Goal: Find specific fact: Find specific fact

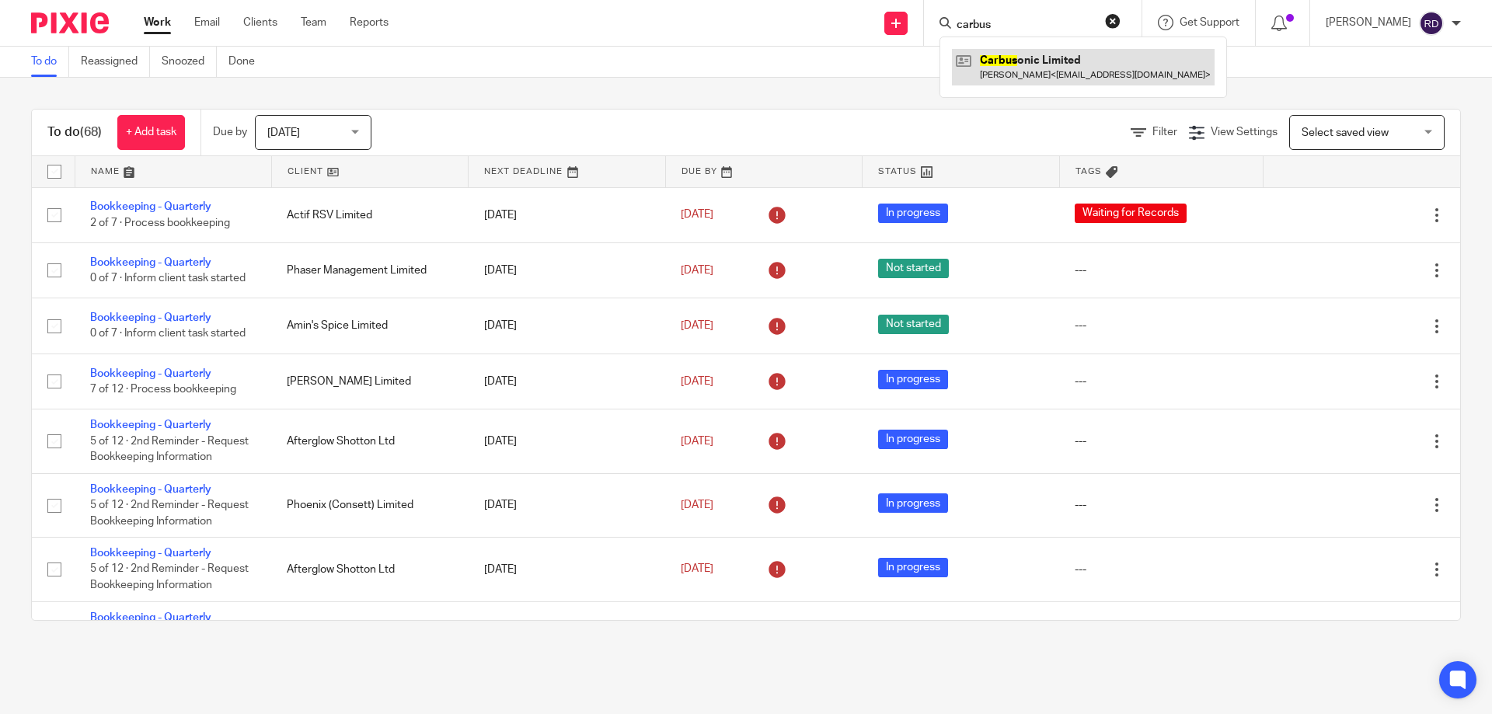
type input "carbus"
click at [1059, 77] on link at bounding box center [1083, 67] width 263 height 36
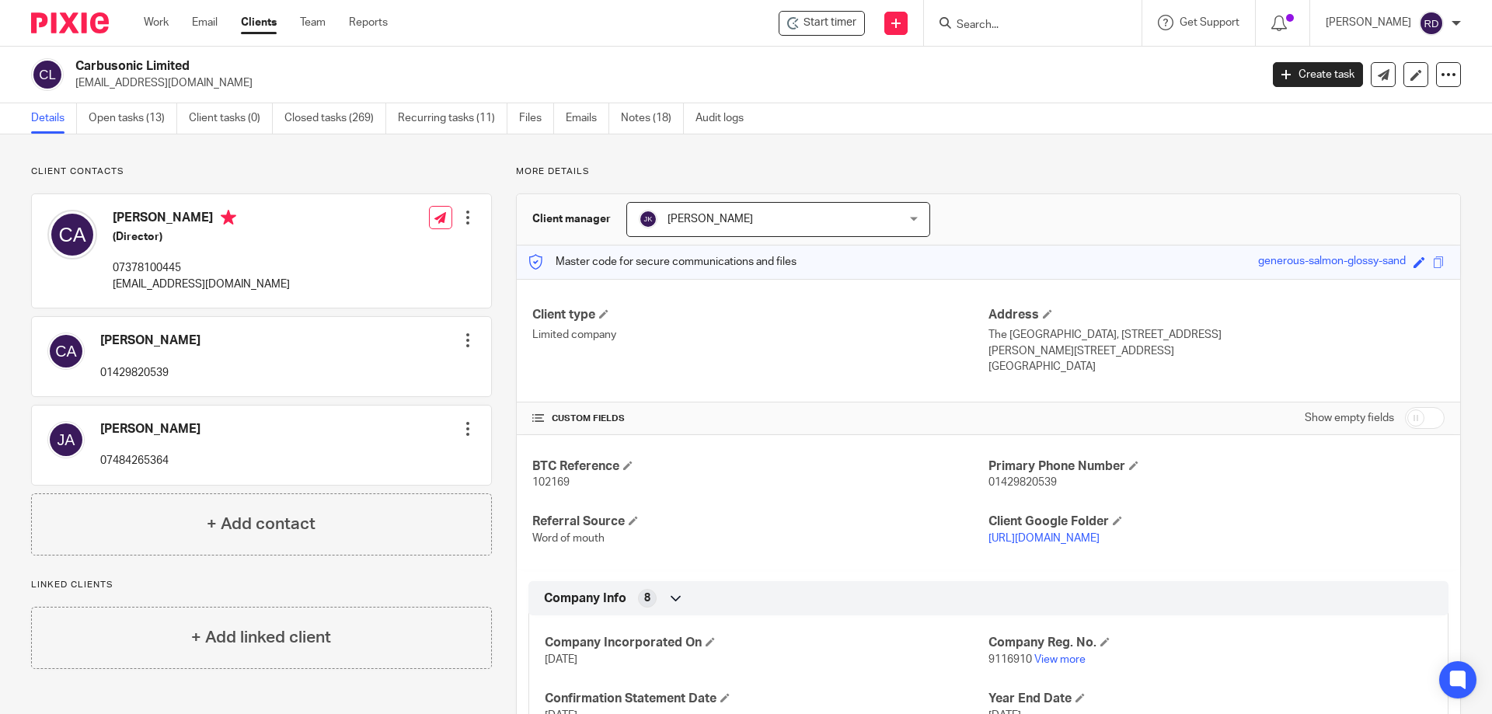
click at [1007, 29] on input "Search" at bounding box center [1025, 26] width 140 height 14
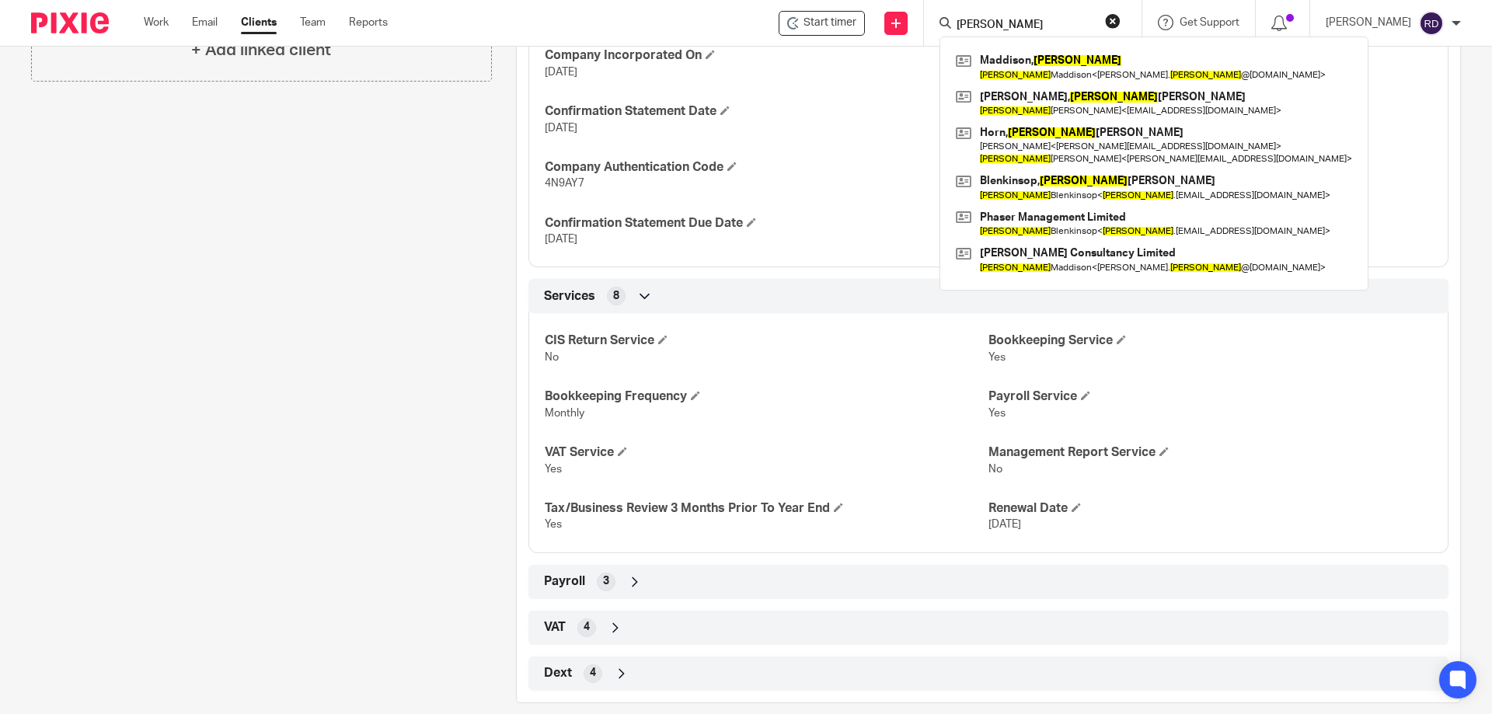
scroll to position [622, 0]
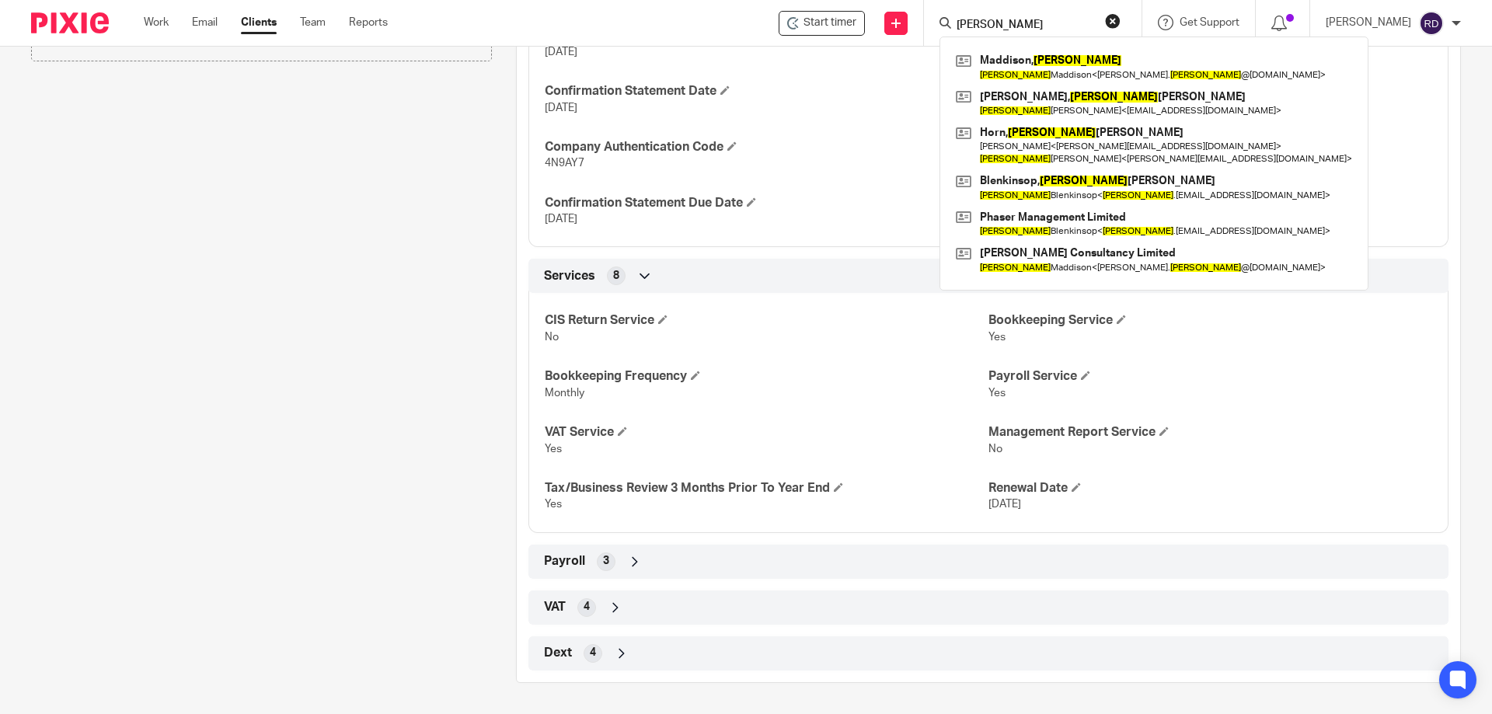
type input "john"
click at [413, 480] on div "Client contacts Cindy Appleby (Director) 07378100445 john848@btinternet.com Edi…" at bounding box center [249, 120] width 485 height 1125
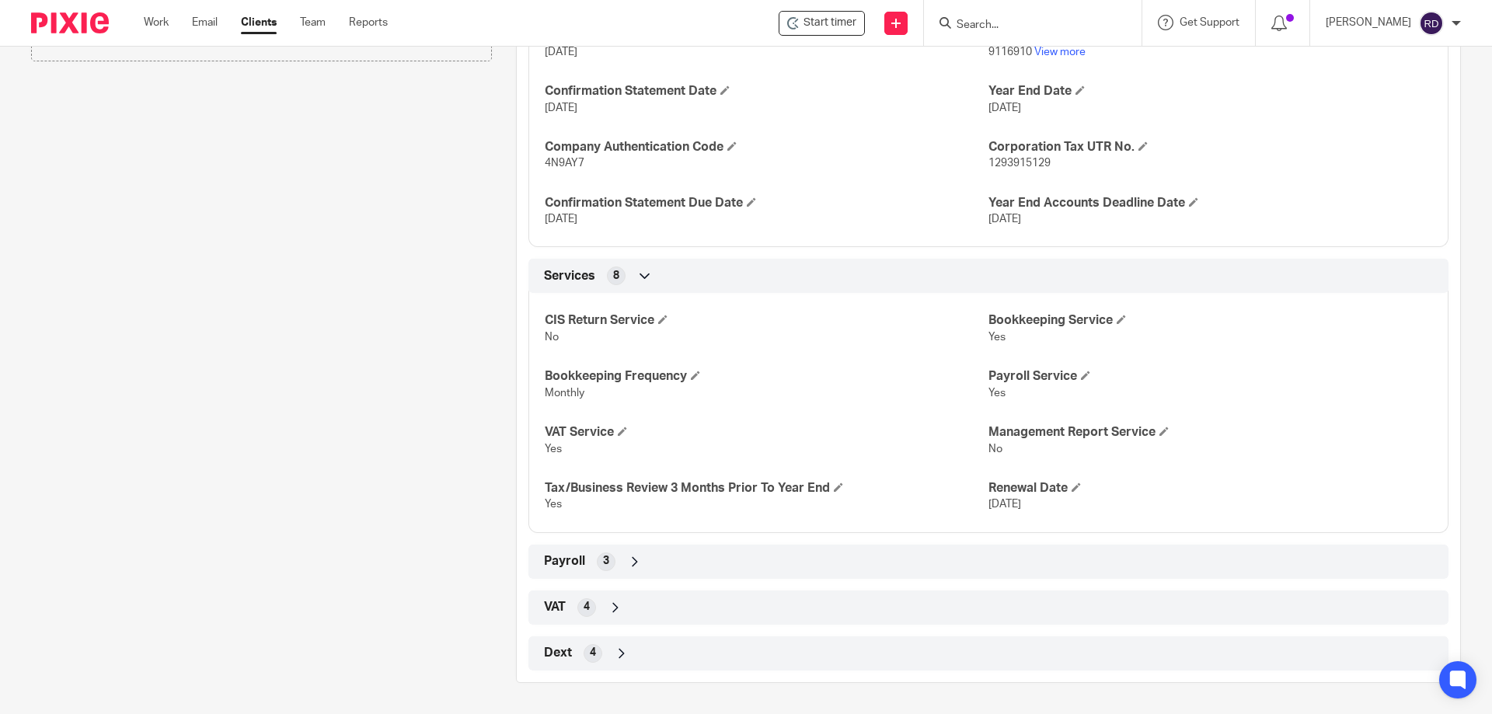
click at [618, 559] on div "Payroll 3" at bounding box center [988, 562] width 897 height 26
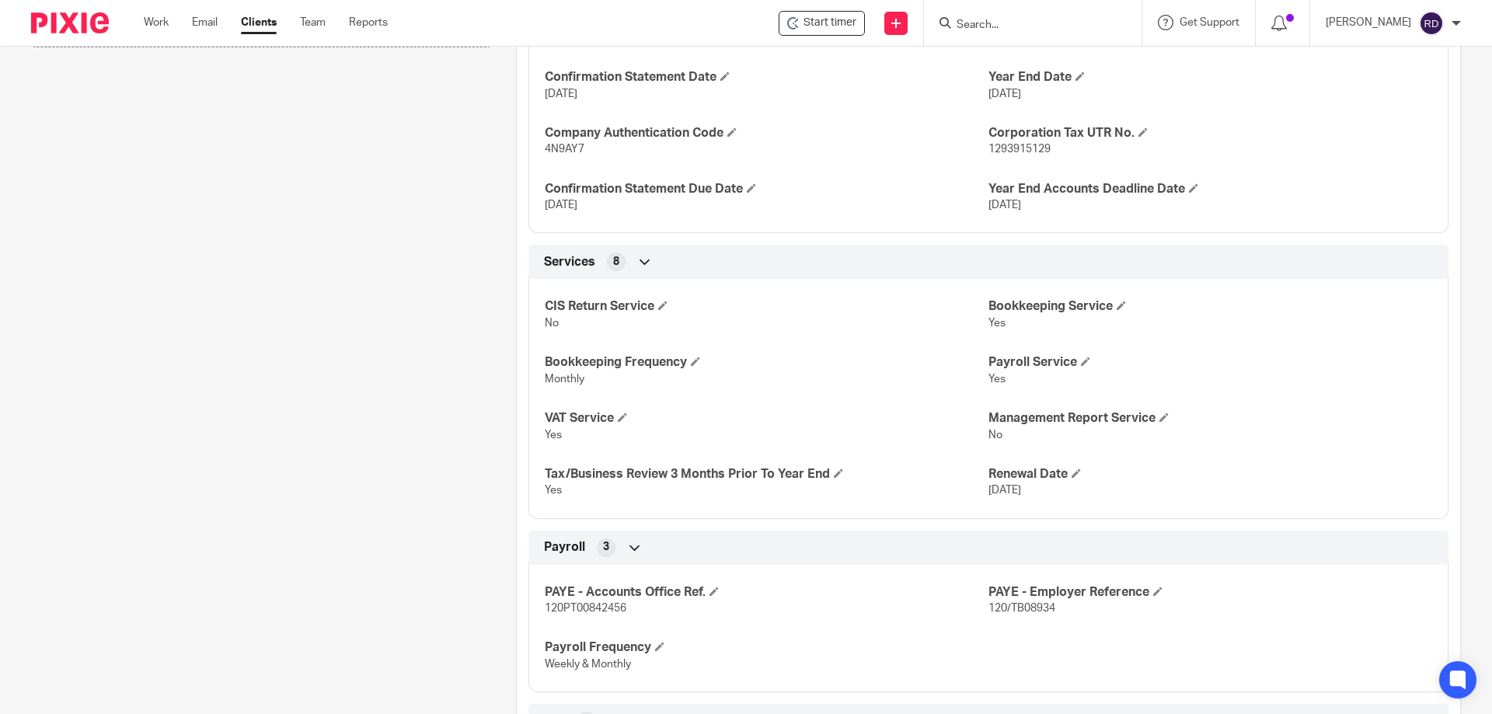
scroll to position [751, 0]
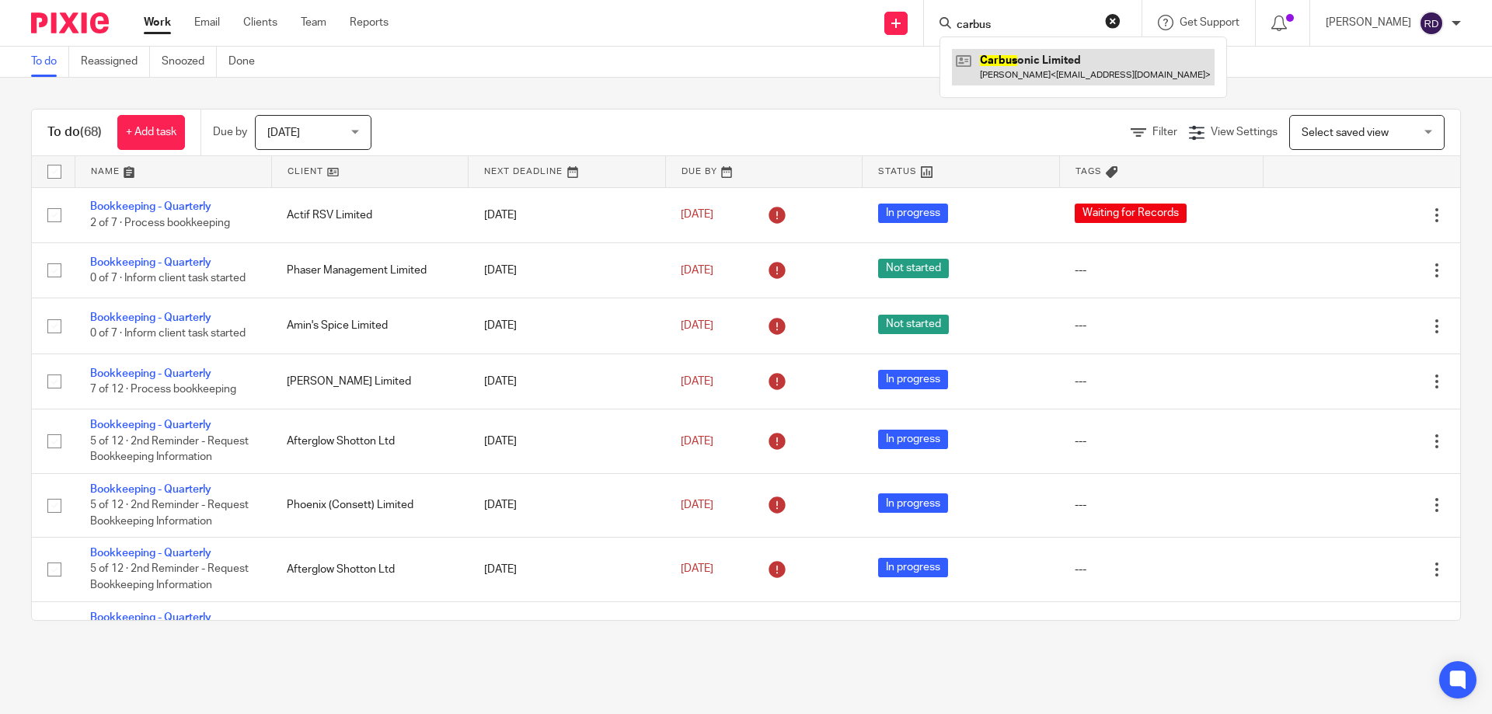
type input "carbus"
click at [1072, 60] on link at bounding box center [1083, 67] width 263 height 36
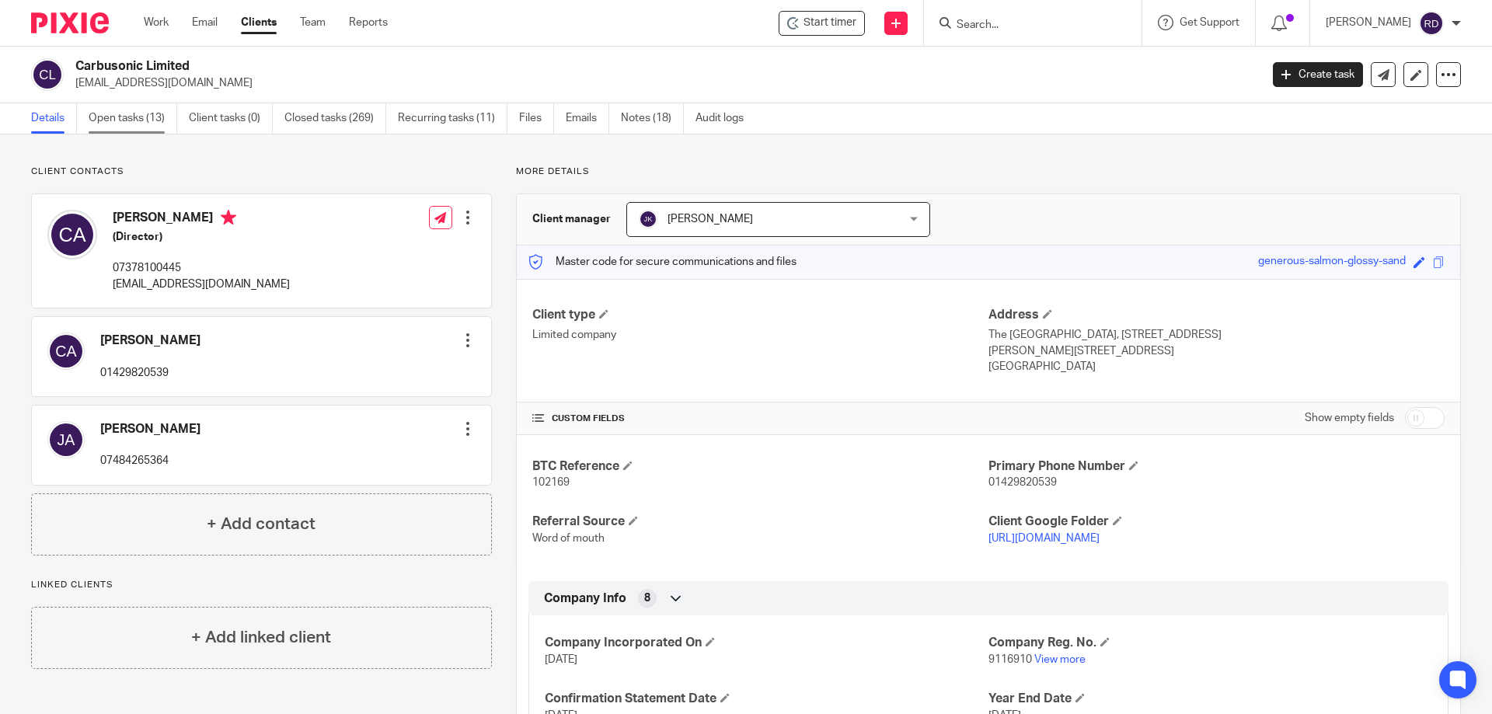
click at [147, 115] on link "Open tasks (13)" at bounding box center [133, 118] width 89 height 30
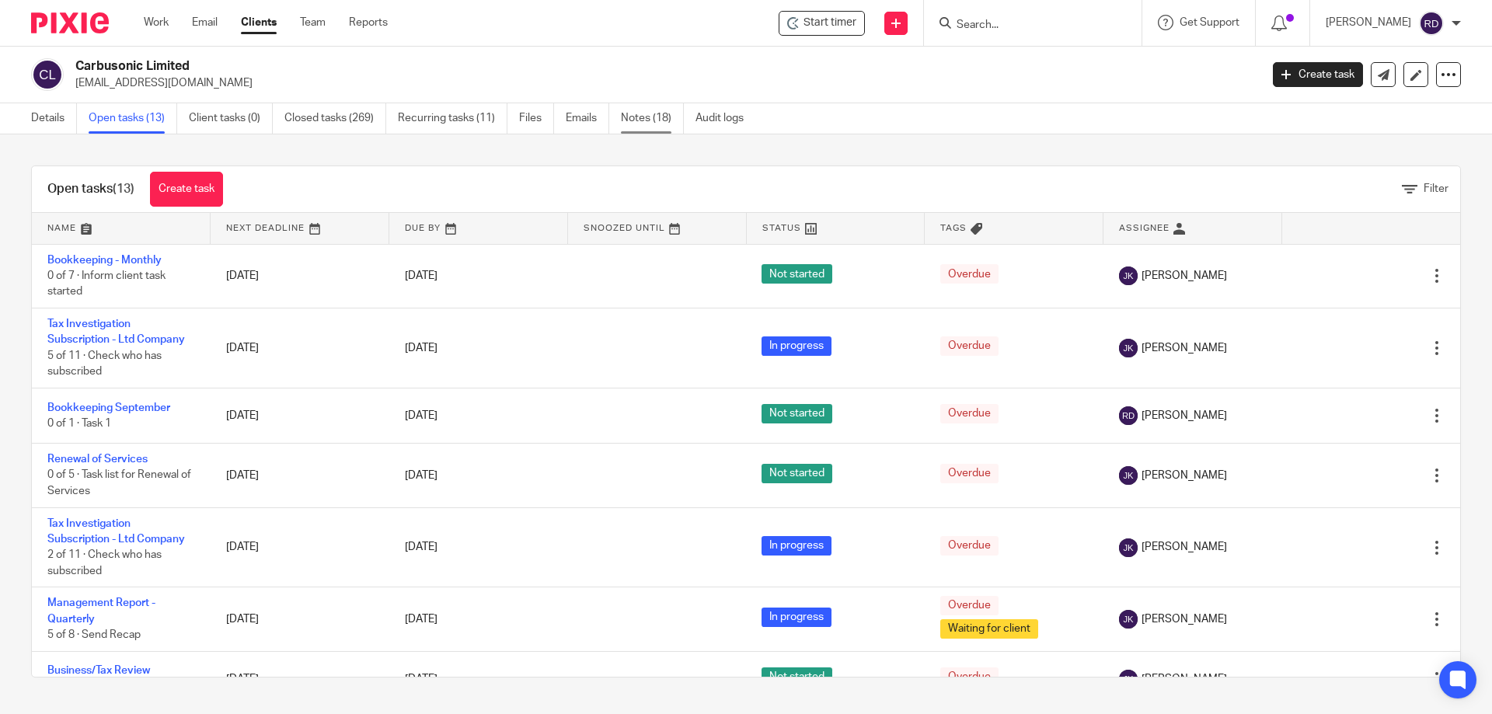
click at [636, 114] on link "Notes (18)" at bounding box center [652, 118] width 63 height 30
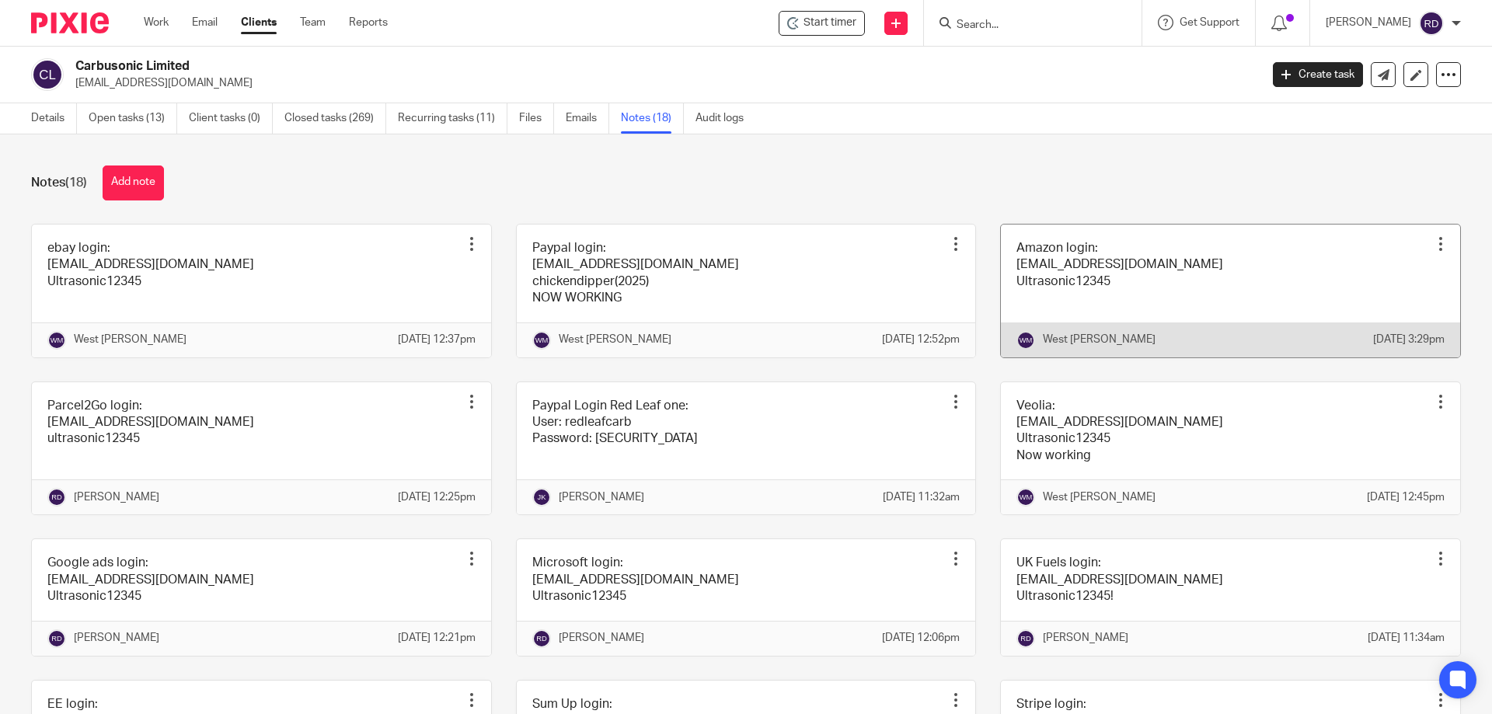
click at [1091, 279] on link at bounding box center [1230, 291] width 459 height 133
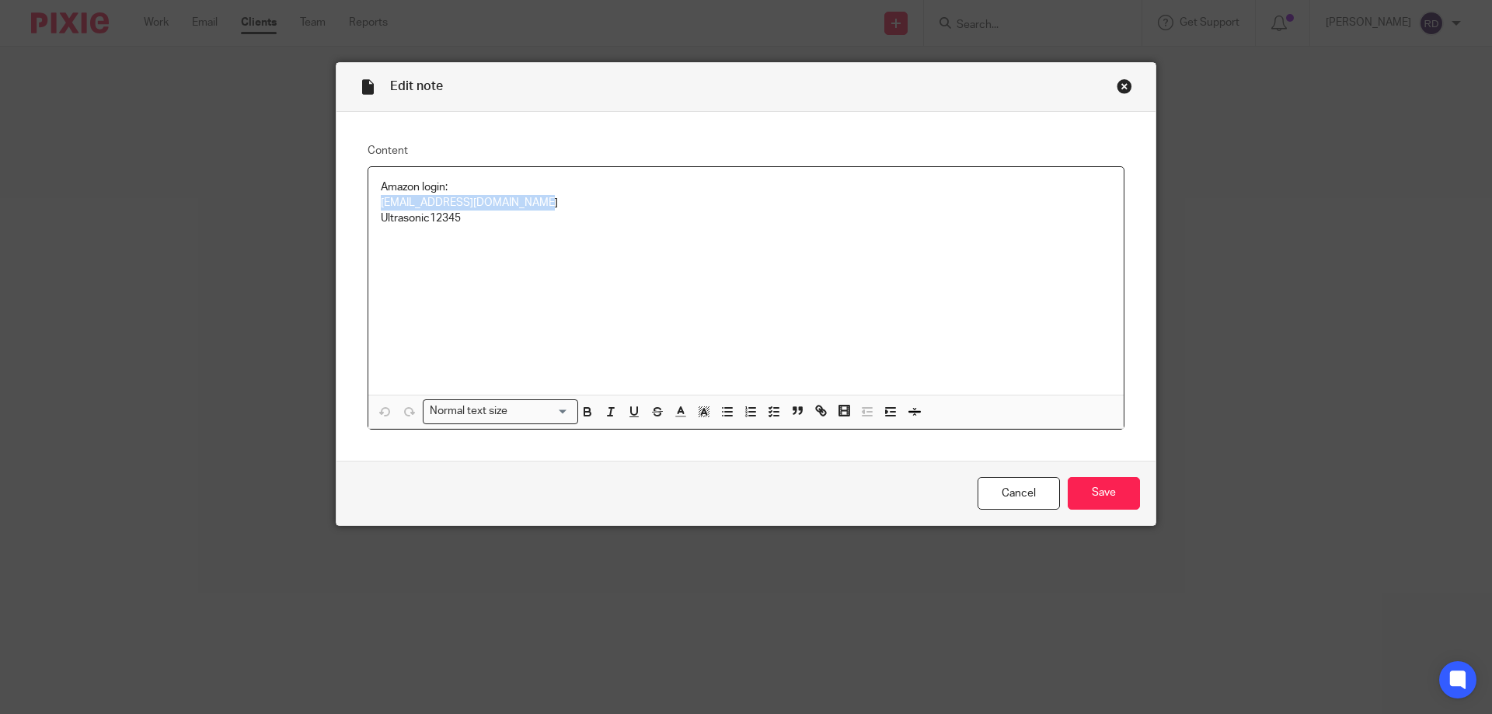
drag, startPoint x: 532, startPoint y: 201, endPoint x: 277, endPoint y: 199, distance: 254.1
click at [277, 199] on div "Edit note Content Amazon login: aplchemicals@btinternet.com Ultrasonic12345 Nor…" at bounding box center [746, 357] width 1492 height 714
copy p "aplchemicals@btinternet.com"
drag, startPoint x: 476, startPoint y: 231, endPoint x: 388, endPoint y: 235, distance: 87.9
click at [388, 235] on div "Amazon login: aplchemicals@btinternet.com Ultrasonic12345" at bounding box center [745, 281] width 755 height 228
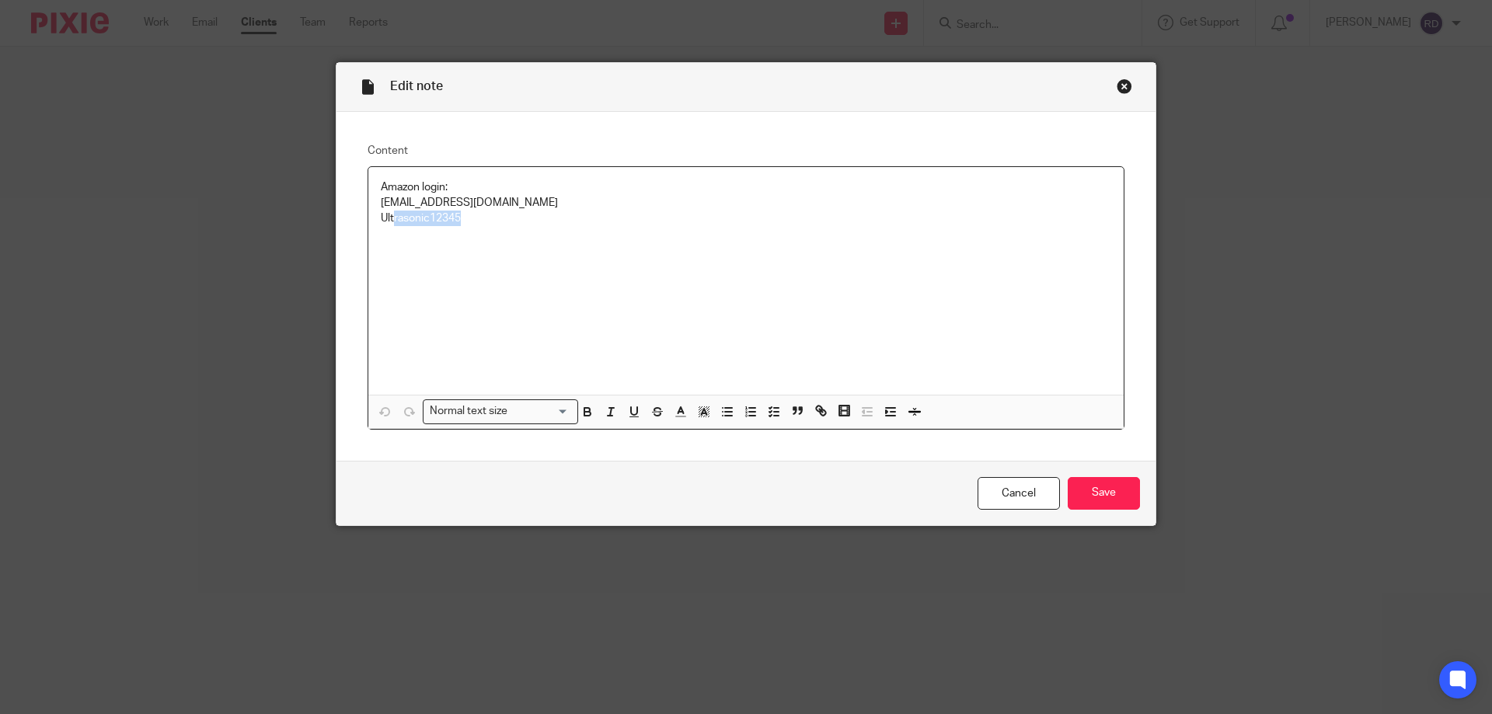
click at [388, 235] on div "Amazon login: aplchemicals@btinternet.com Ultrasonic12345" at bounding box center [745, 281] width 755 height 228
drag, startPoint x: 476, startPoint y: 224, endPoint x: 355, endPoint y: 234, distance: 121.7
click at [355, 234] on div "Content Amazon login: aplchemicals@btinternet.com Ultrasonic12345 Normal text s…" at bounding box center [745, 286] width 819 height 349
copy p "Ultrasonic12345"
click at [1121, 89] on div "Close this dialog window" at bounding box center [1125, 86] width 16 height 16
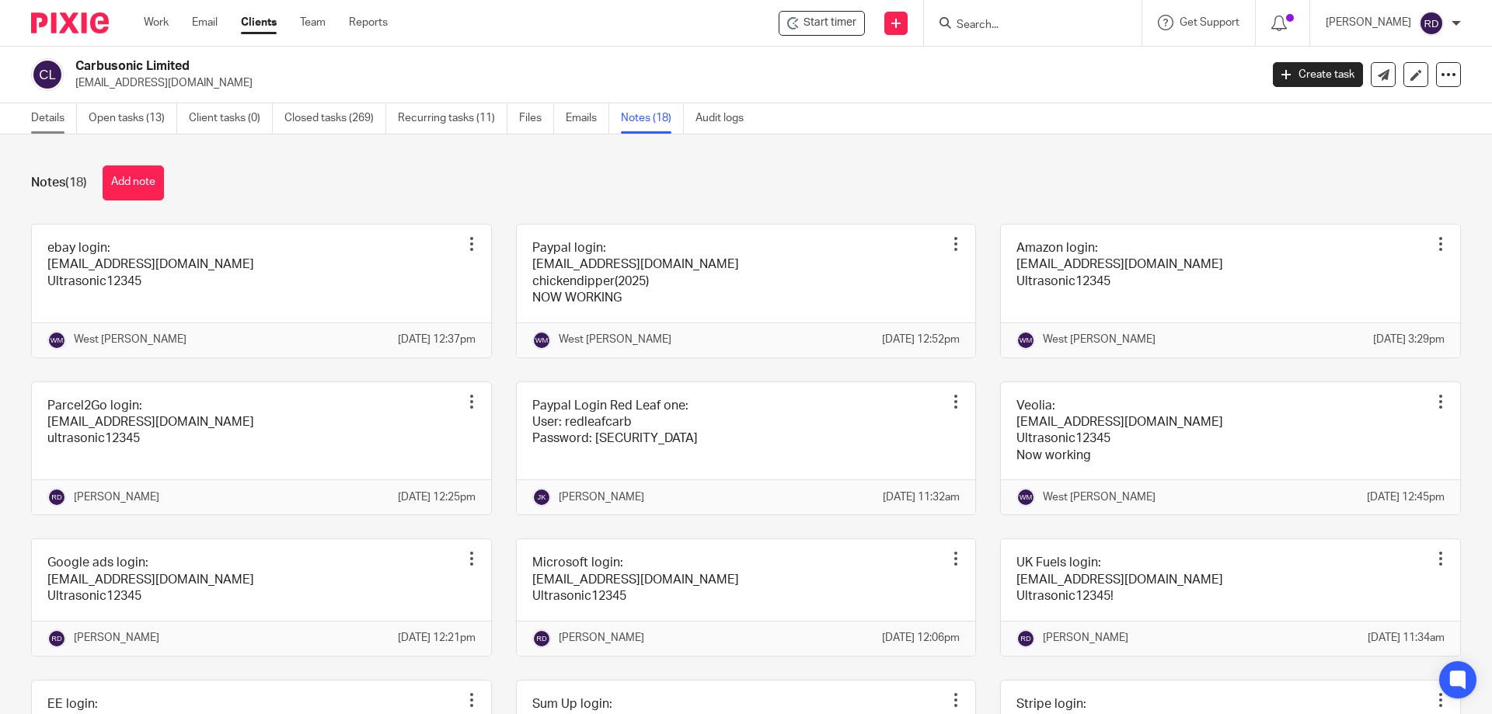
click at [40, 125] on link "Details" at bounding box center [54, 118] width 46 height 30
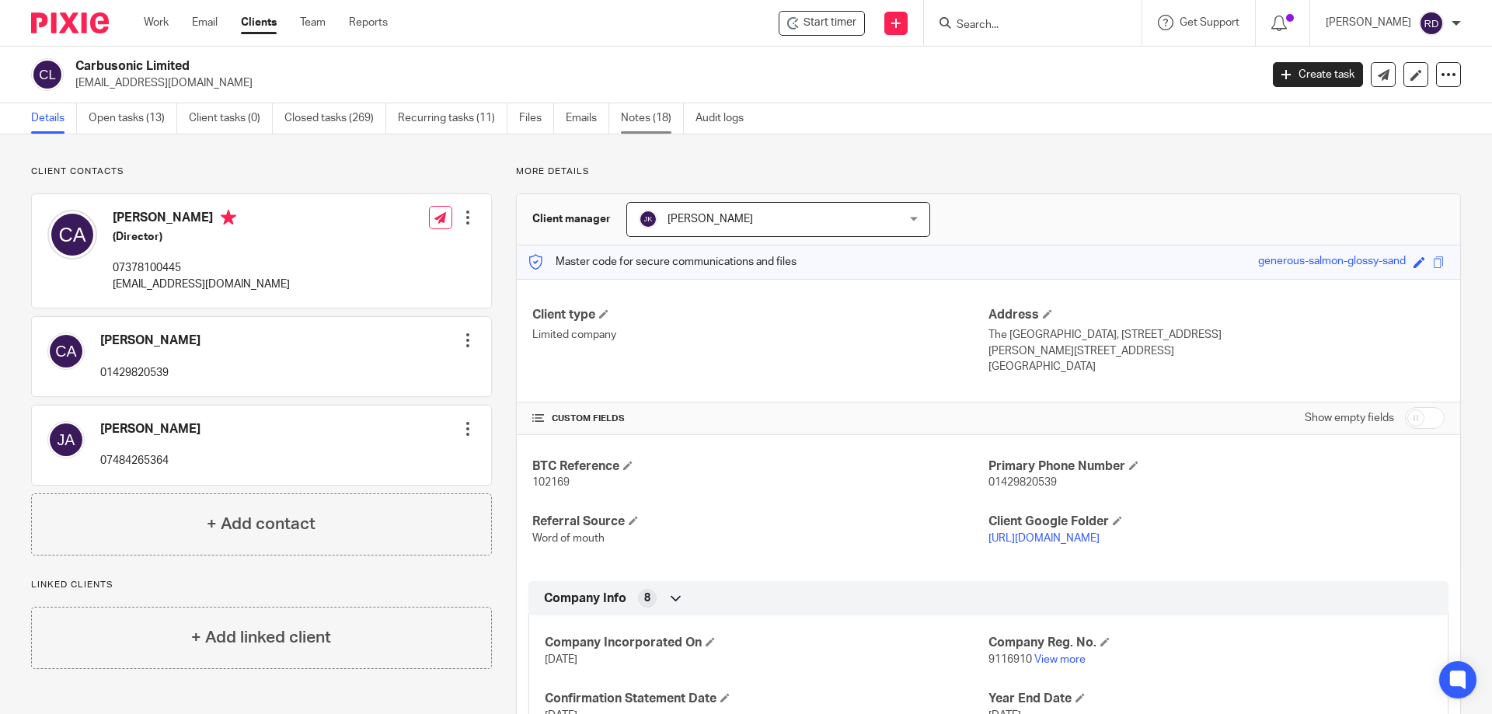
click at [667, 110] on link "Notes (18)" at bounding box center [652, 118] width 63 height 30
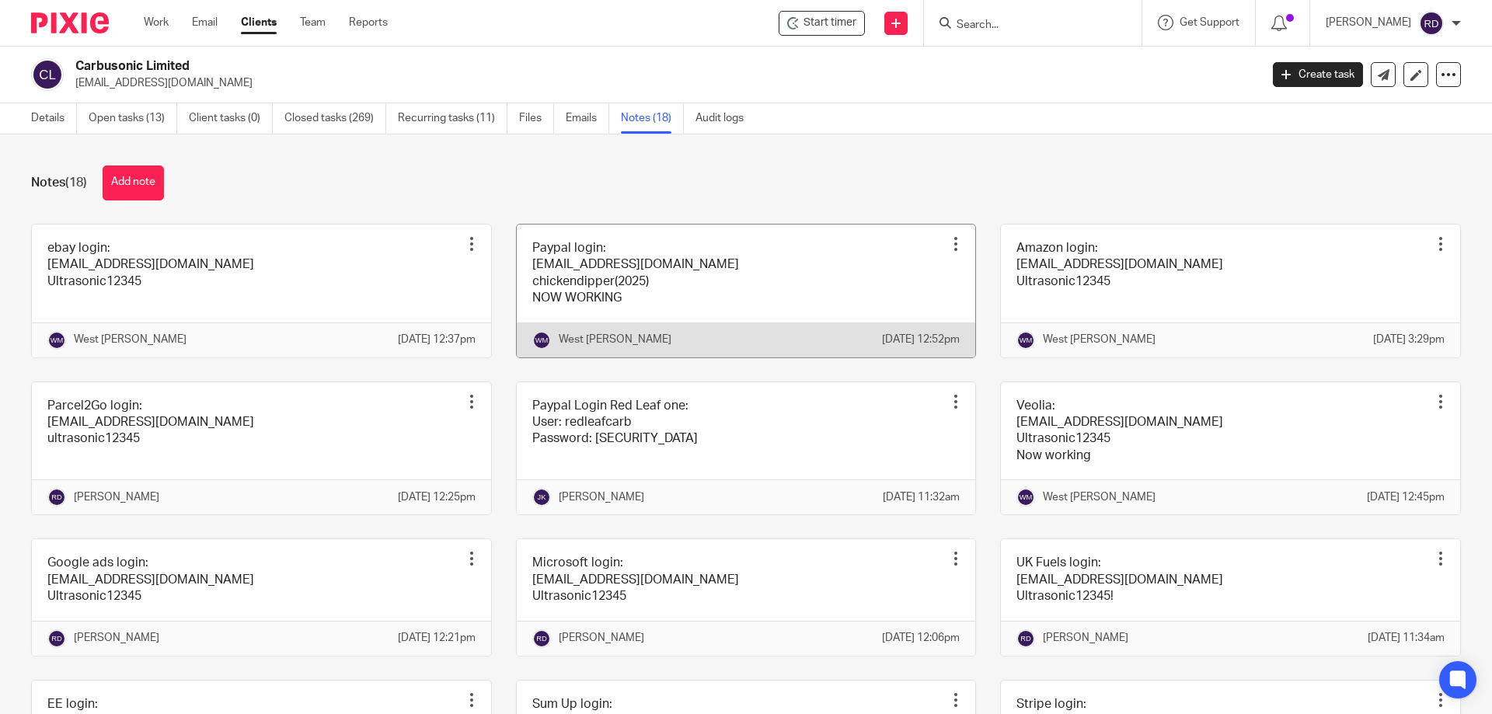
click at [685, 259] on link at bounding box center [746, 291] width 459 height 133
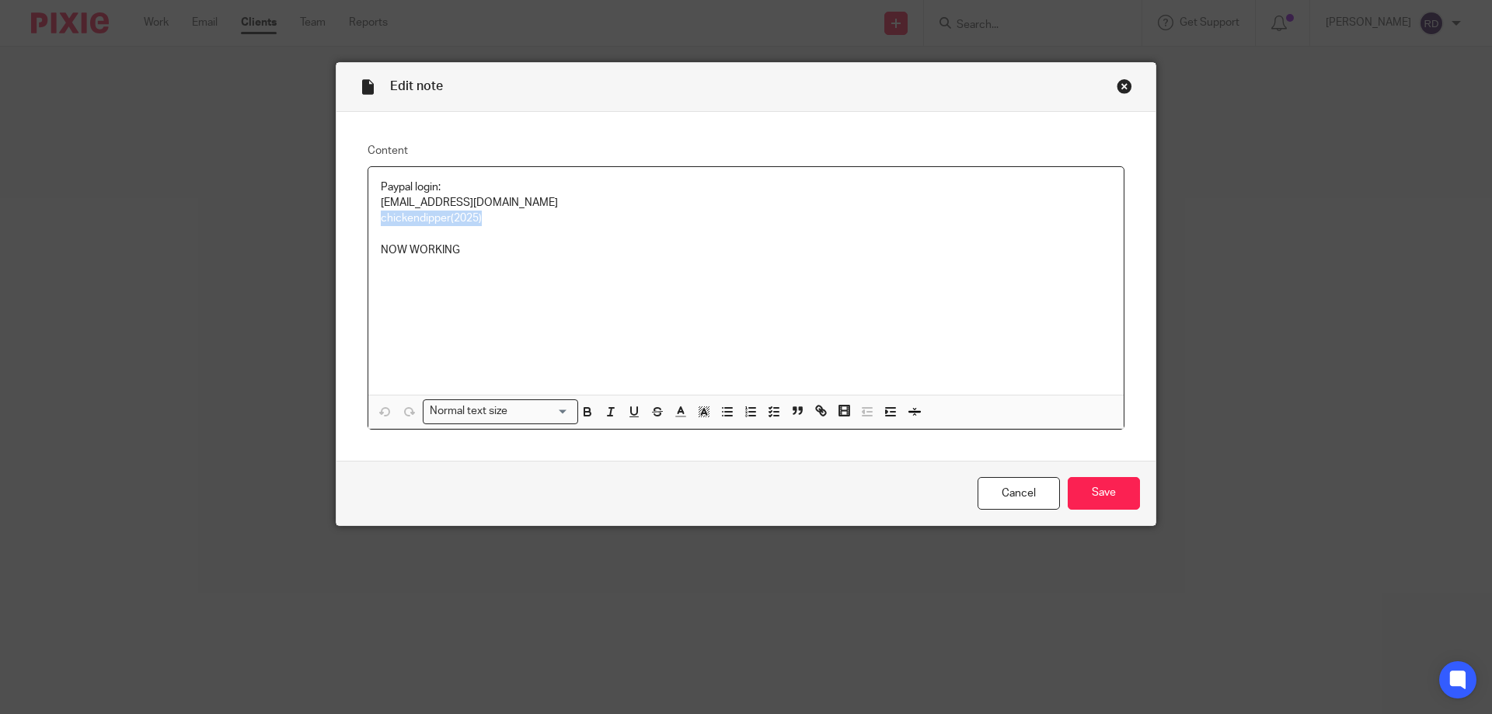
drag, startPoint x: 483, startPoint y: 221, endPoint x: 364, endPoint y: 212, distance: 118.5
click at [368, 212] on div "Paypal login: [EMAIL_ADDRESS][DOMAIN_NAME] chickendipper(2025) NOW WORKING" at bounding box center [745, 281] width 755 height 228
copy p "chickendipper(2025)"
